Goal: Task Accomplishment & Management: Manage account settings

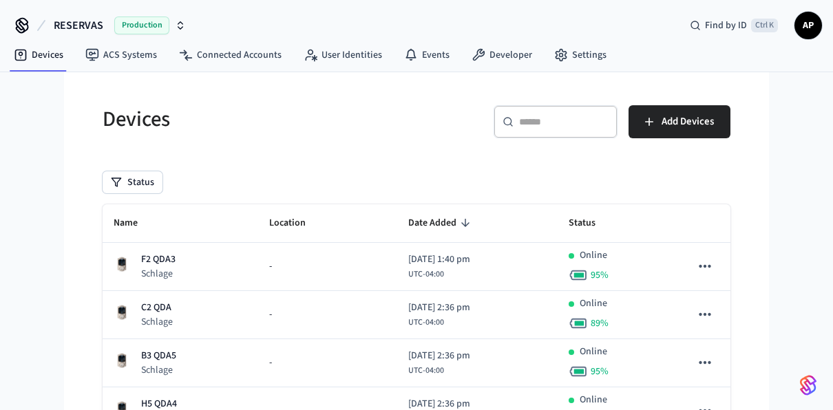
click at [803, 20] on span "AP" at bounding box center [808, 25] width 25 height 25
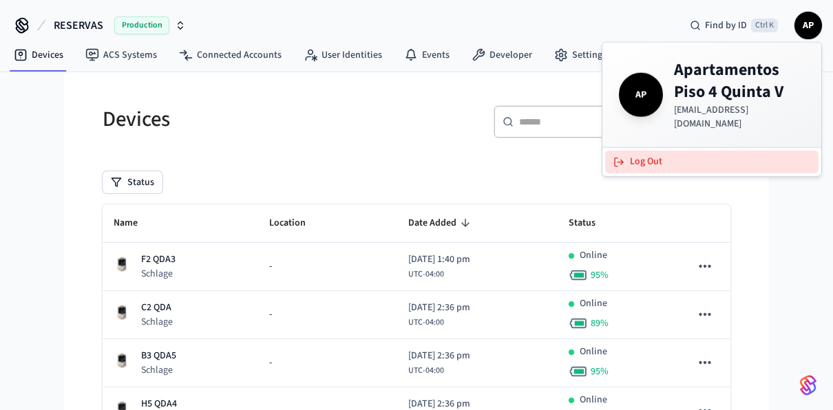
click at [692, 151] on button "Log Out" at bounding box center [711, 162] width 213 height 23
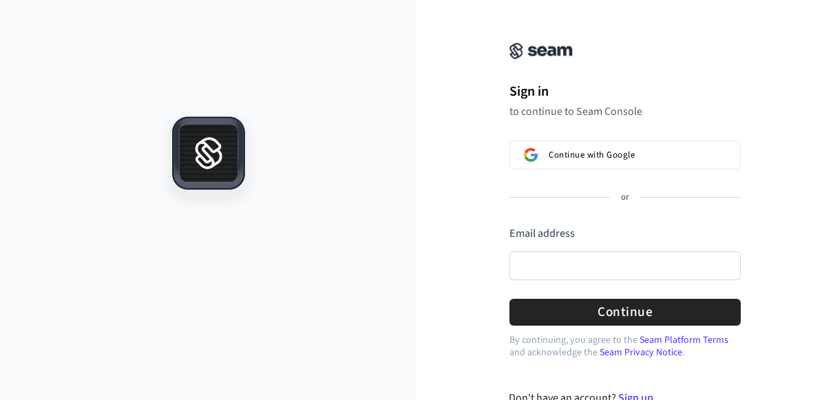
click at [613, 138] on div "Sign in to continue to Seam Console Continue with Google or Email address Passw…" at bounding box center [624, 182] width 275 height 331
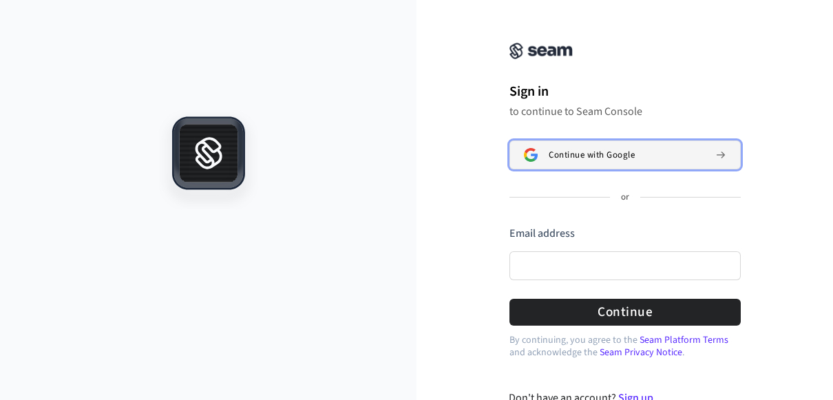
click at [586, 164] on button "Continue with Google" at bounding box center [624, 154] width 231 height 29
